Goal: Task Accomplishment & Management: Manage account settings

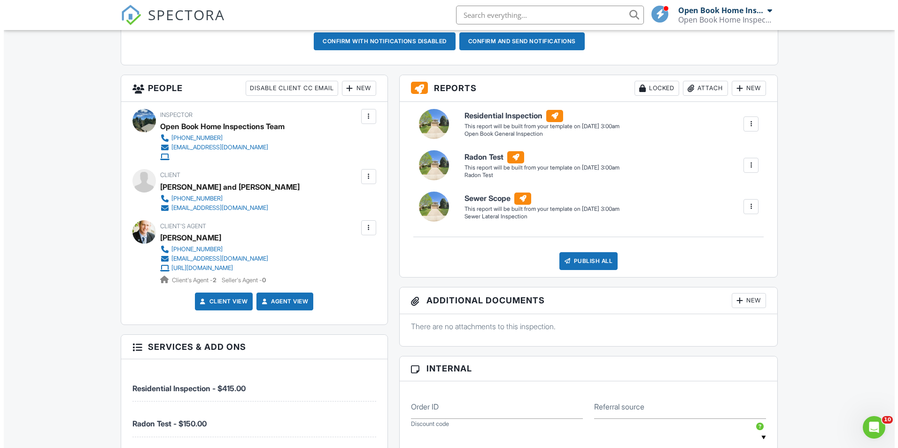
scroll to position [376, 0]
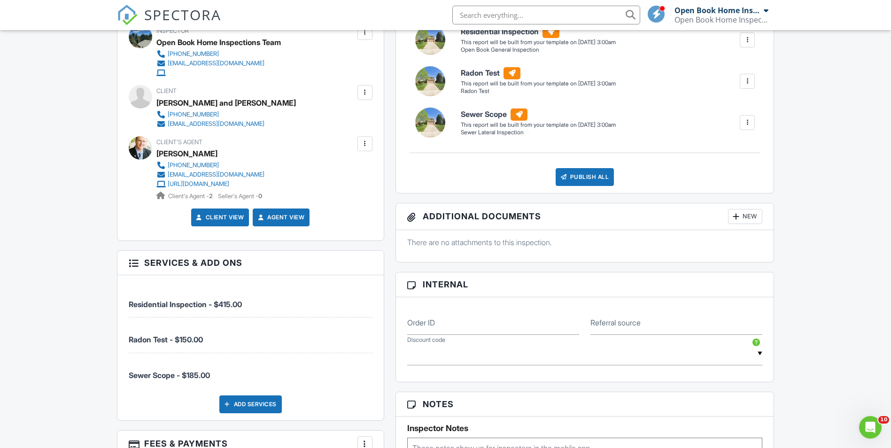
click at [364, 89] on div at bounding box center [364, 92] width 9 height 9
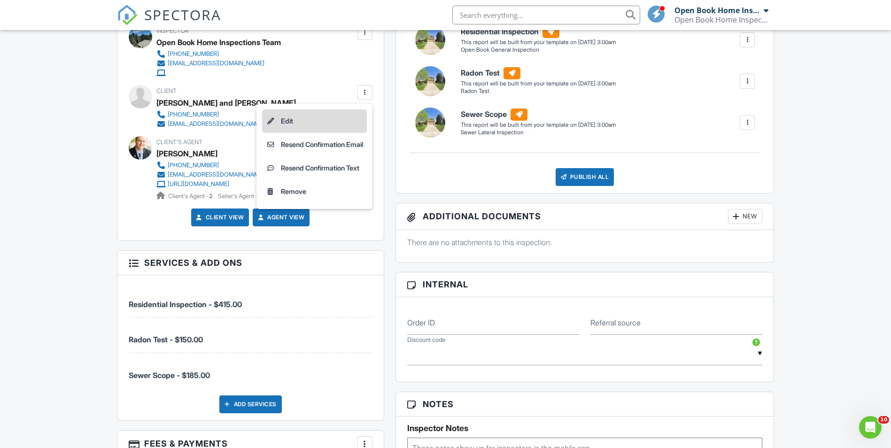
click at [282, 122] on li "Edit" at bounding box center [314, 120] width 105 height 23
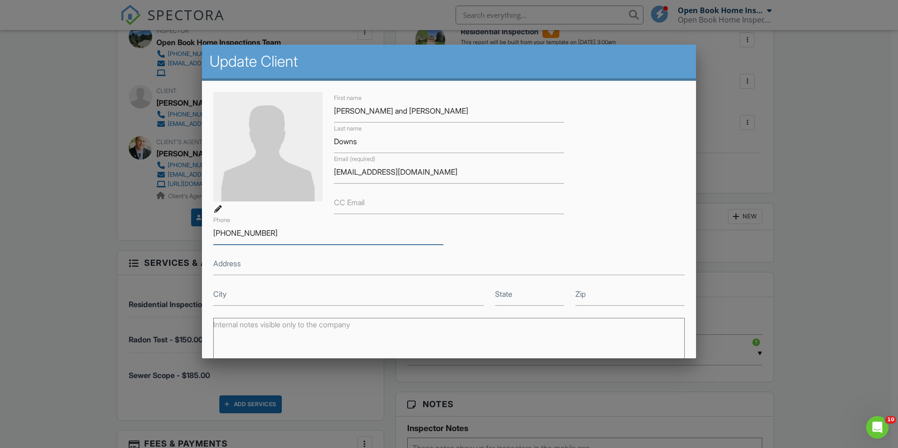
click at [262, 232] on input "303-507-9448" at bounding box center [328, 233] width 230 height 23
type input "303-507-9488"
click at [485, 241] on div "First name Calvin and Melaine Last name Downs Email (required) calvindowns1@gma…" at bounding box center [449, 199] width 483 height 214
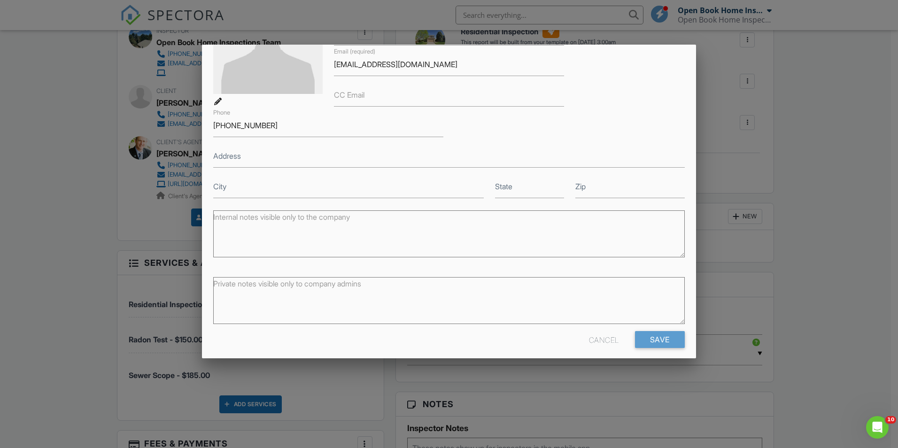
scroll to position [116, 0]
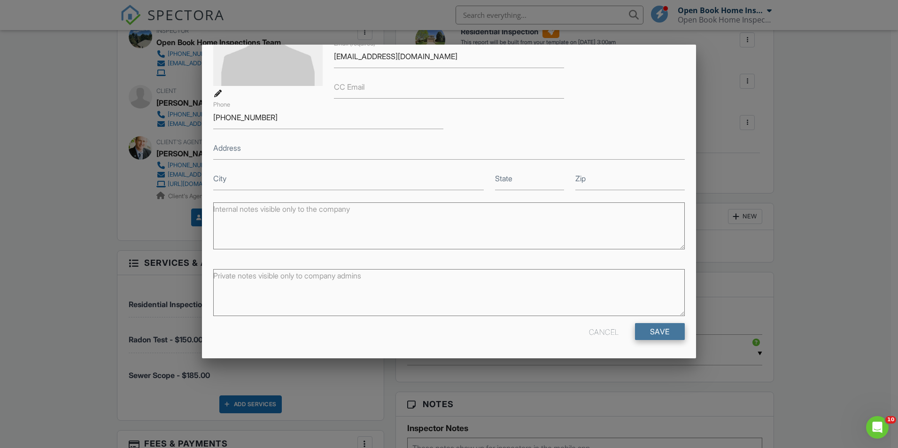
click at [653, 333] on input "Save" at bounding box center [660, 331] width 50 height 17
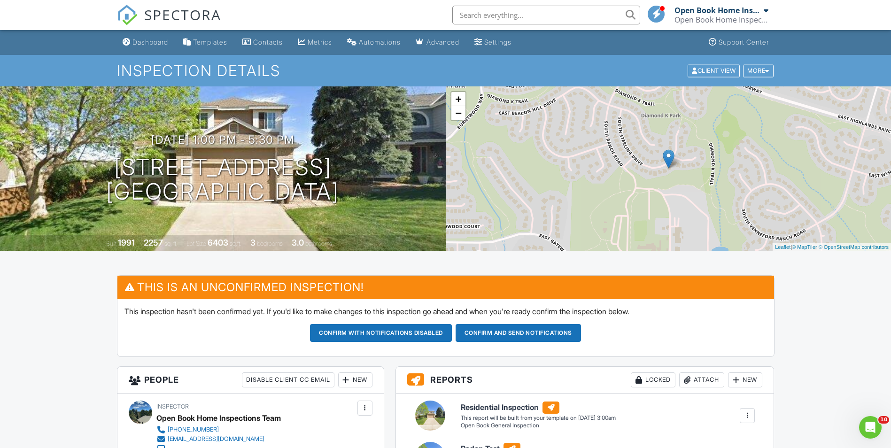
click at [534, 118] on div "+ − Leaflet | © MapTiler © OpenStreetMap contributors" at bounding box center [669, 168] width 446 height 164
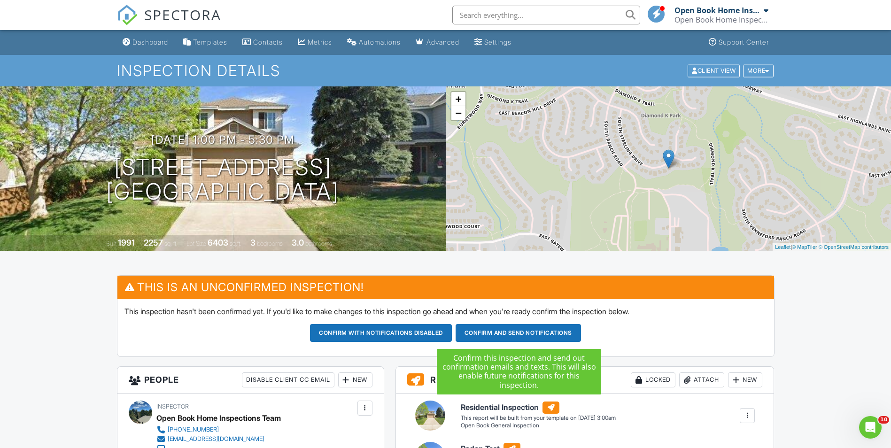
click at [452, 335] on button "Confirm and send notifications" at bounding box center [381, 333] width 142 height 18
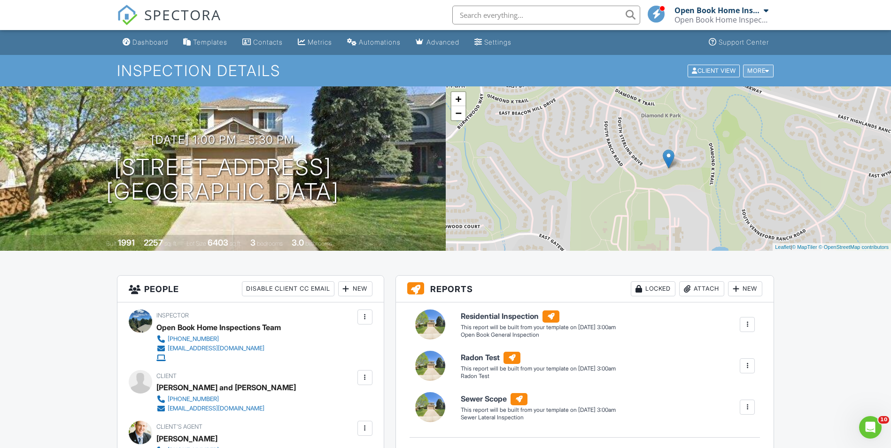
click at [754, 70] on div "More" at bounding box center [758, 70] width 31 height 13
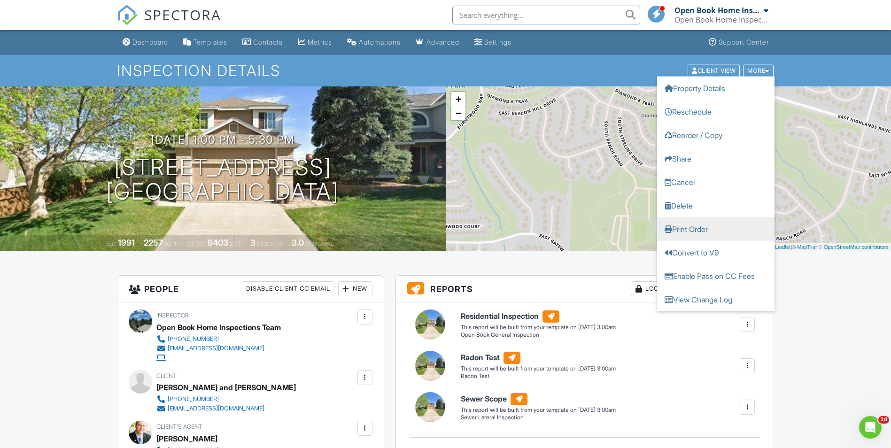
click at [700, 229] on link "Print Order" at bounding box center [715, 228] width 117 height 23
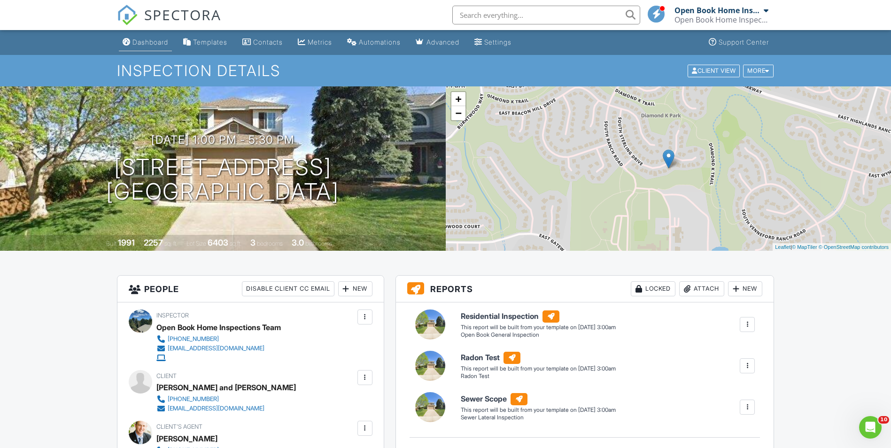
click at [143, 41] on div "Dashboard" at bounding box center [150, 42] width 36 height 8
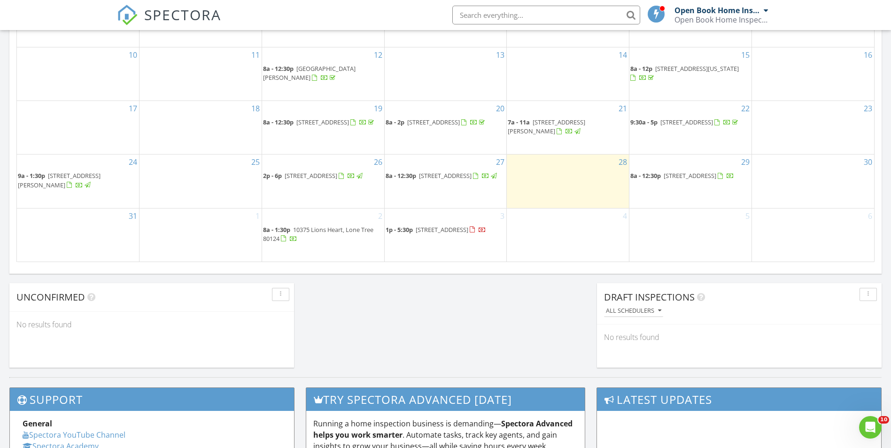
scroll to position [611, 0]
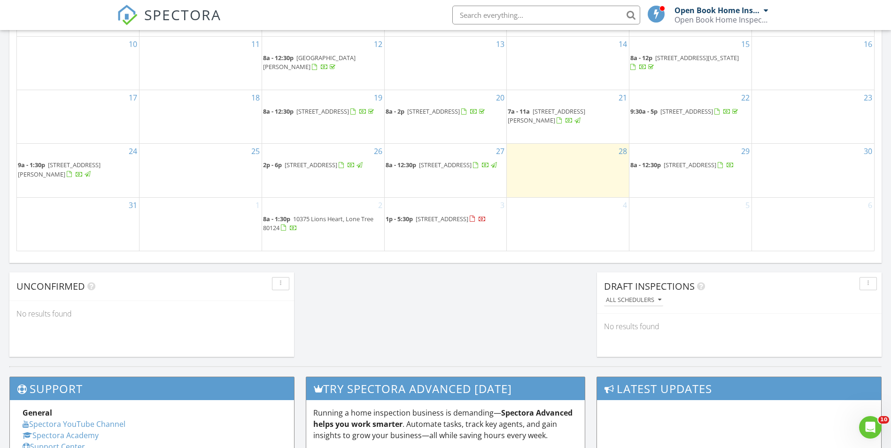
click at [431, 169] on span "2550 Winding River Dr Unit E 1, Broomfield 80023" at bounding box center [445, 165] width 53 height 8
